Goal: Information Seeking & Learning: Understand process/instructions

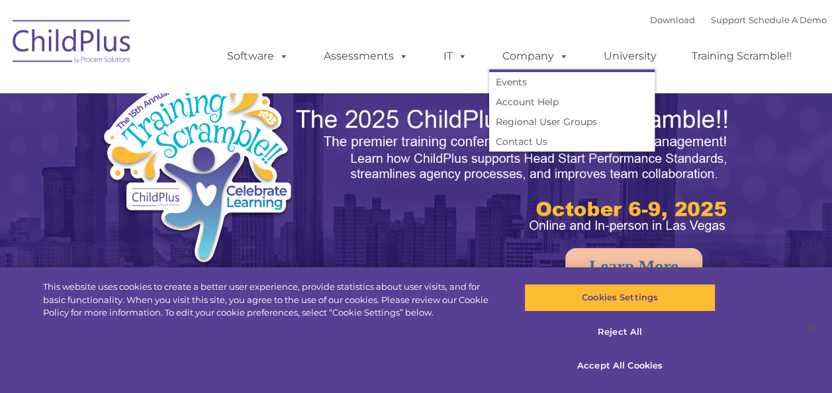
select select "MEDIUM"
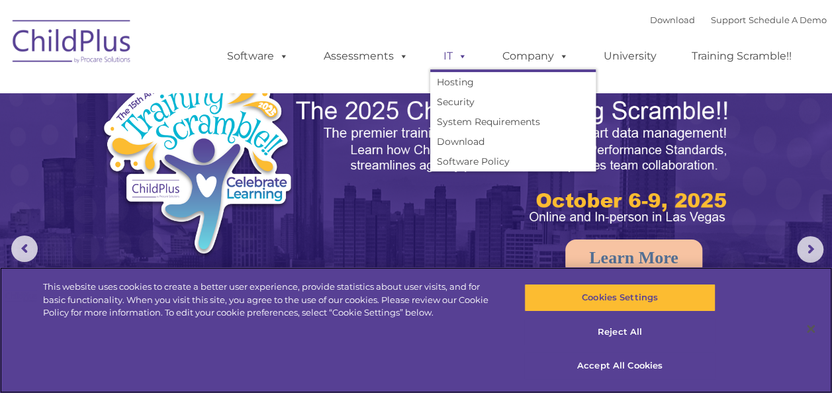
scroll to position [9, 0]
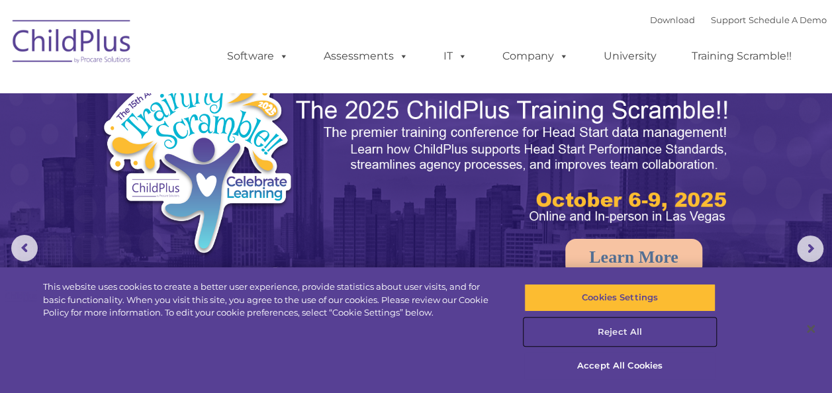
click at [616, 328] on button "Reject All" at bounding box center [619, 332] width 191 height 28
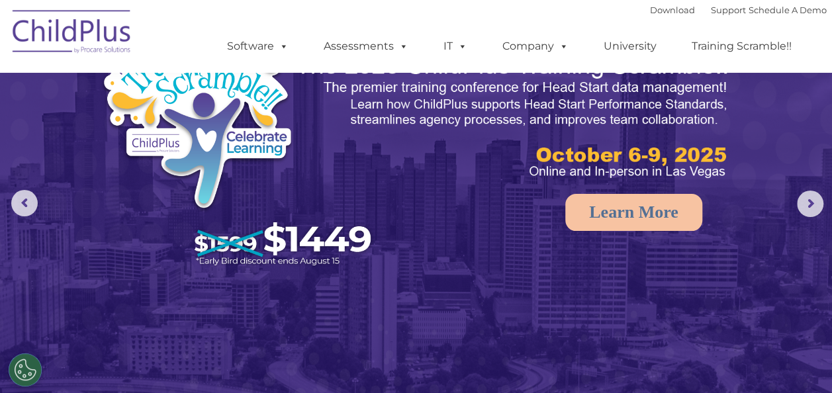
scroll to position [0, 0]
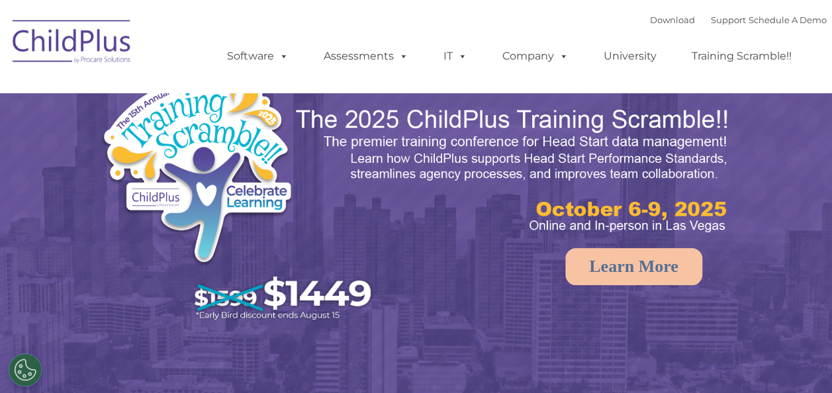
select select "MEDIUM"
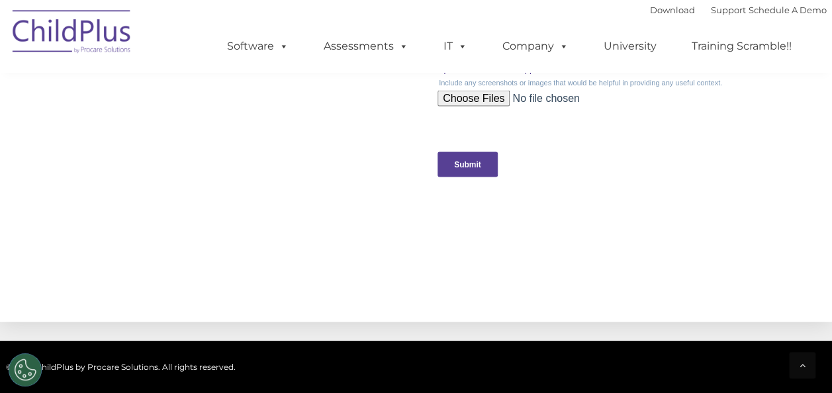
scroll to position [1587, 0]
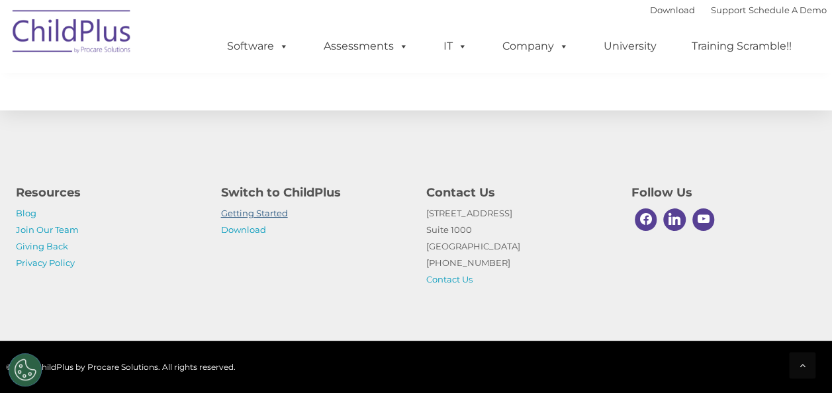
click at [273, 210] on link "Getting Started" at bounding box center [254, 213] width 67 height 11
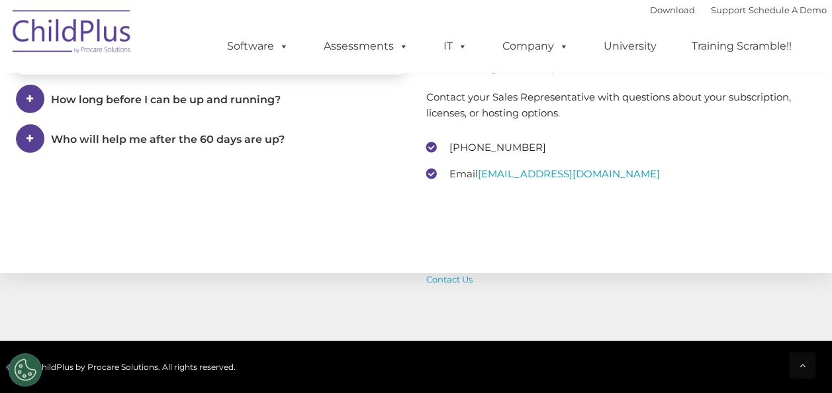
scroll to position [2158, 0]
